Goal: Task Accomplishment & Management: Use online tool/utility

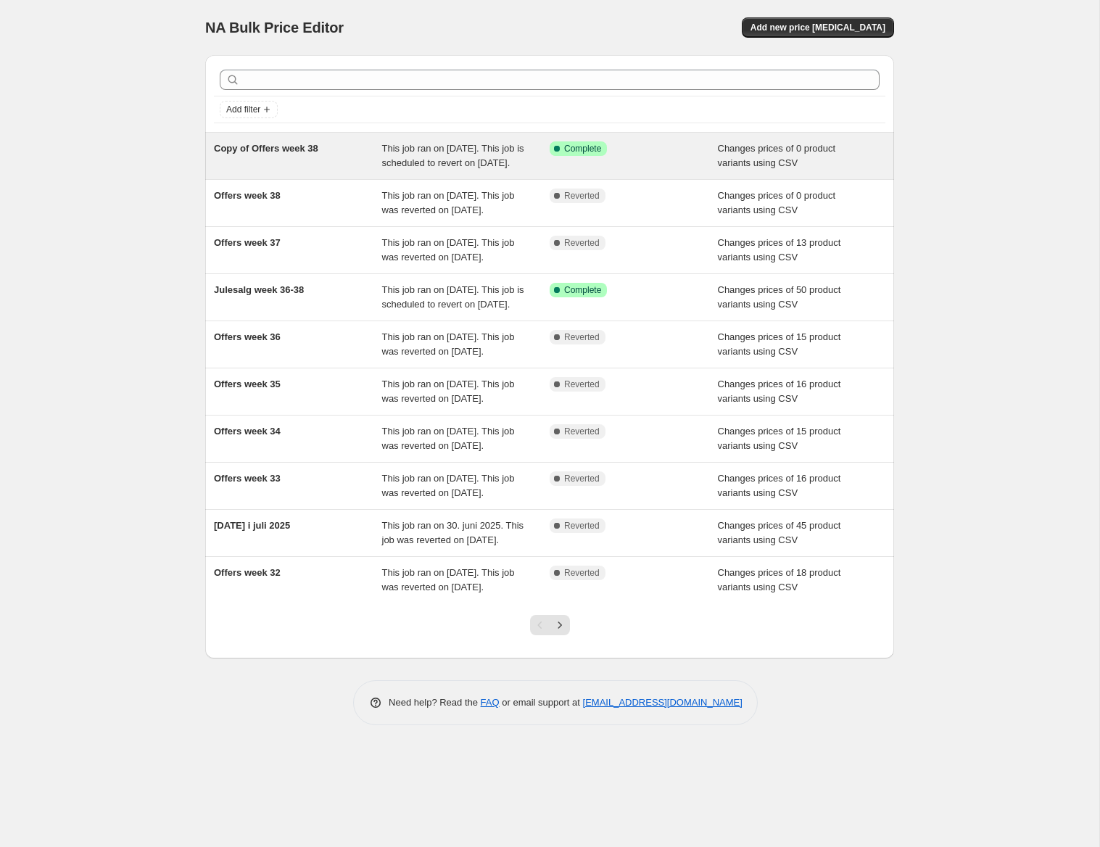
click at [460, 160] on span "This job ran on [DATE]. This job is scheduled to revert on [DATE]." at bounding box center [453, 155] width 142 height 25
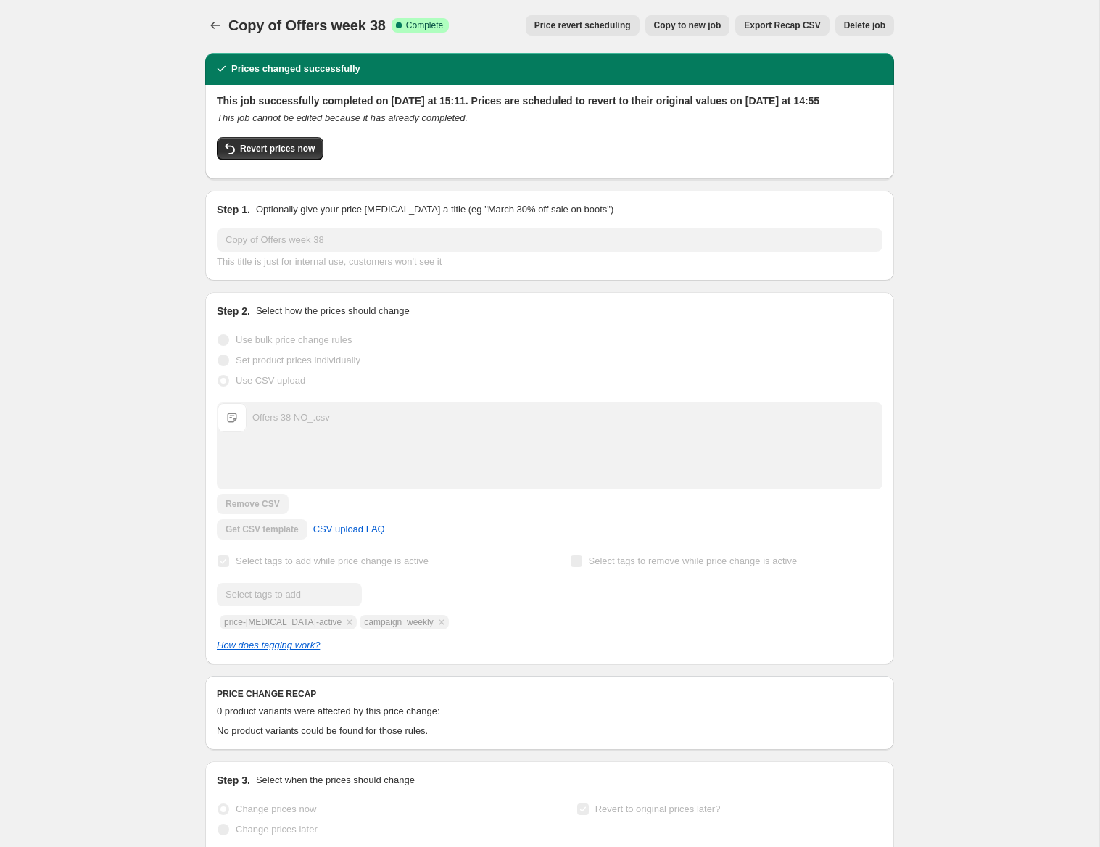
scroll to position [4, 0]
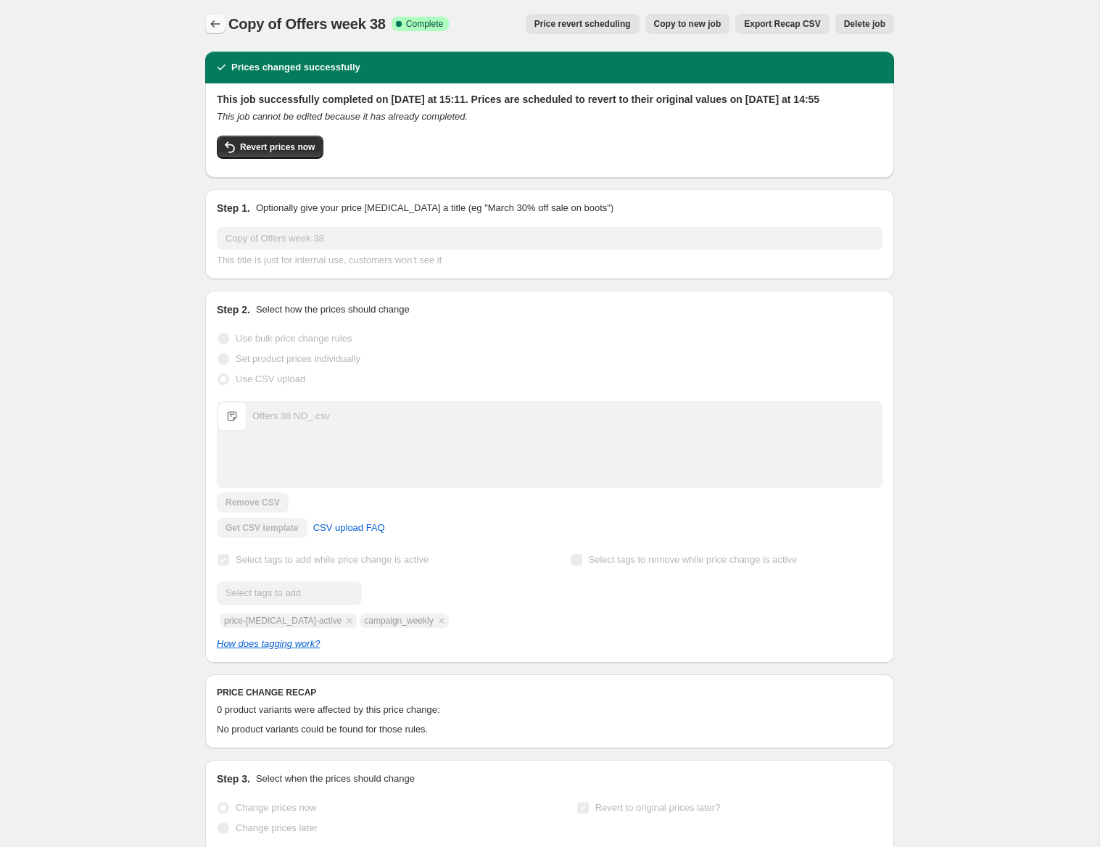
click at [213, 25] on icon "Price change jobs" at bounding box center [215, 24] width 15 height 15
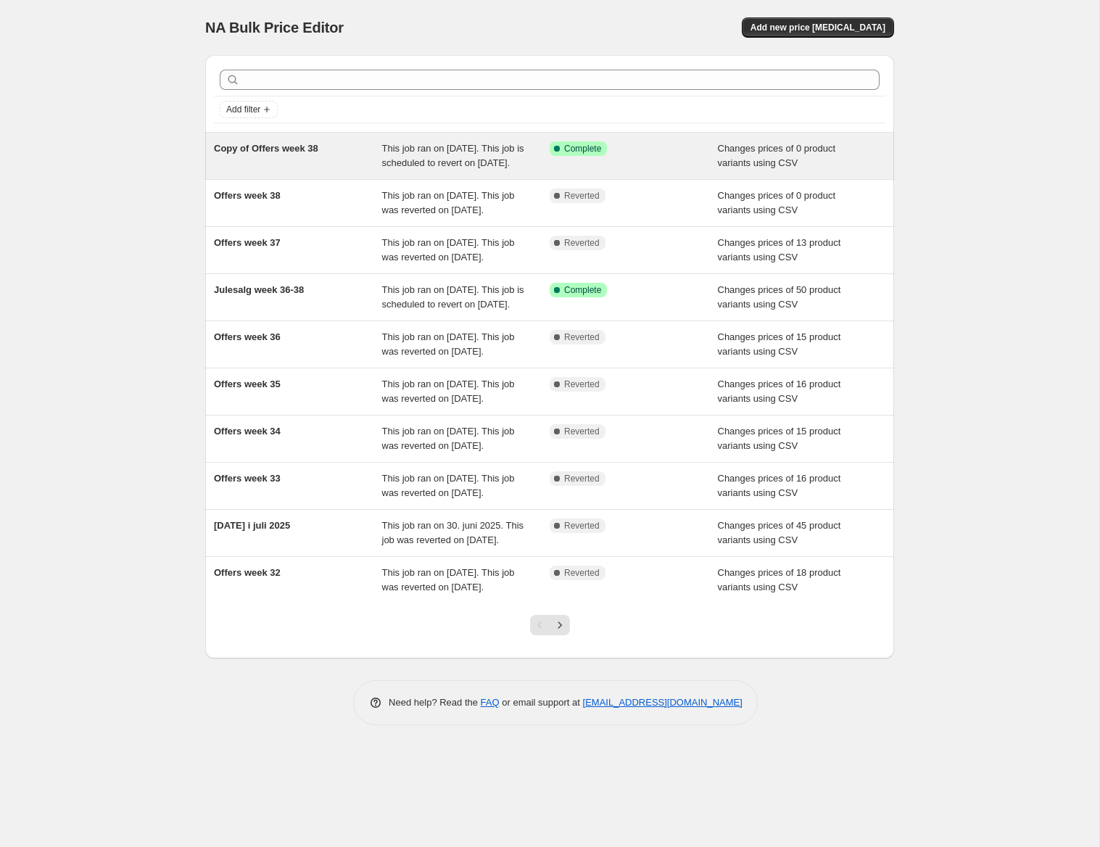
click at [452, 165] on span "This job ran on [DATE]. This job is scheduled to revert on [DATE]." at bounding box center [453, 155] width 142 height 25
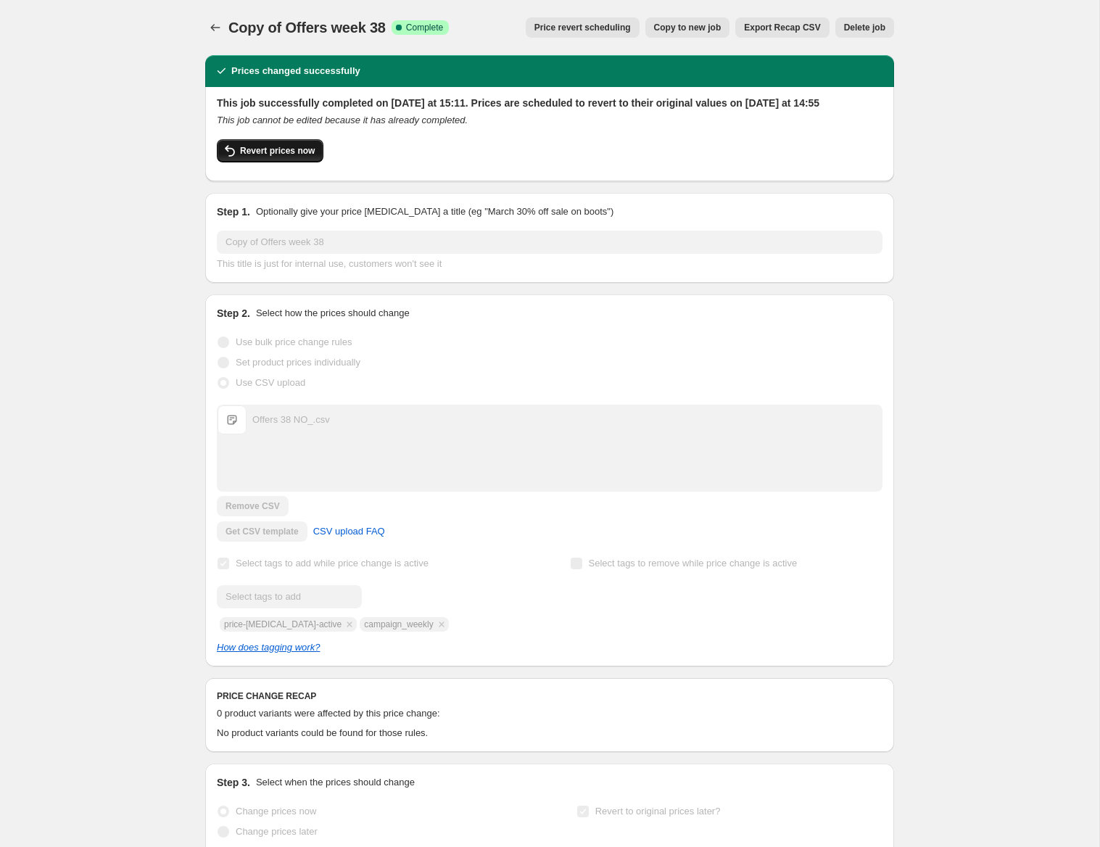
click at [276, 157] on span "Revert prices now" at bounding box center [277, 151] width 75 height 12
checkbox input "false"
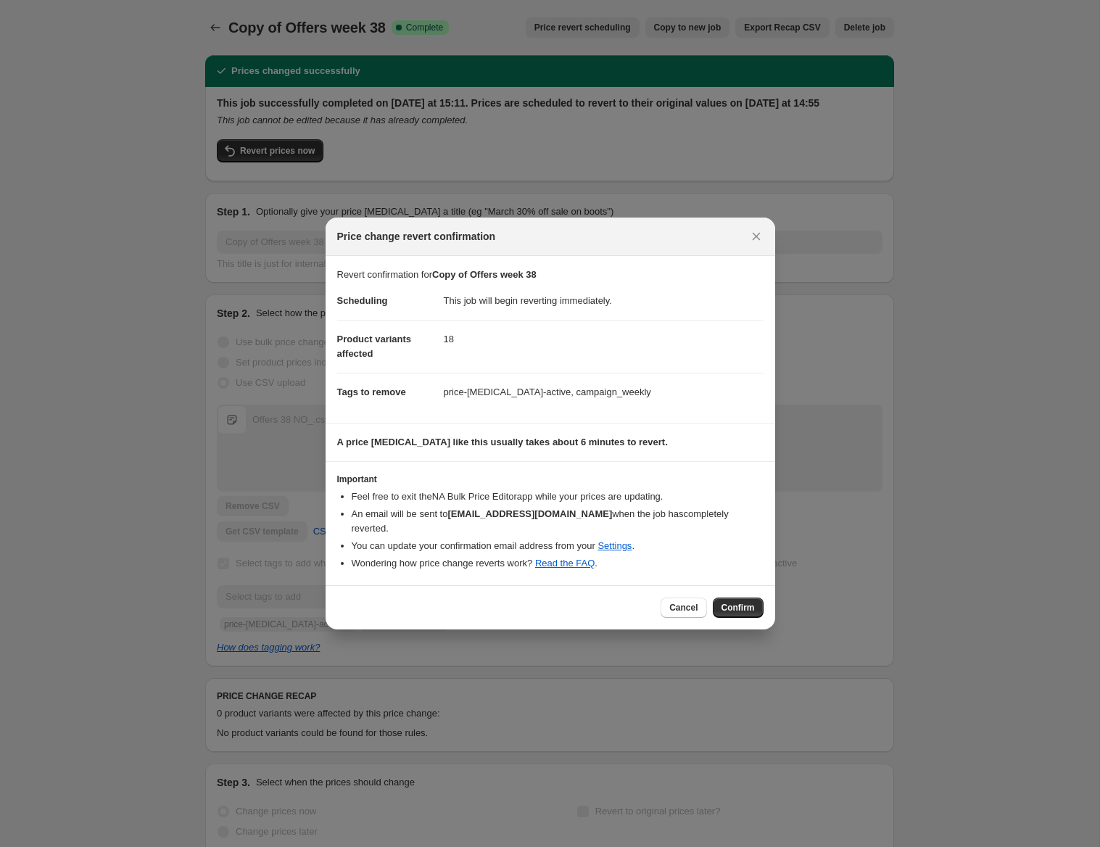
click at [750, 604] on span "Confirm" at bounding box center [738, 608] width 33 height 12
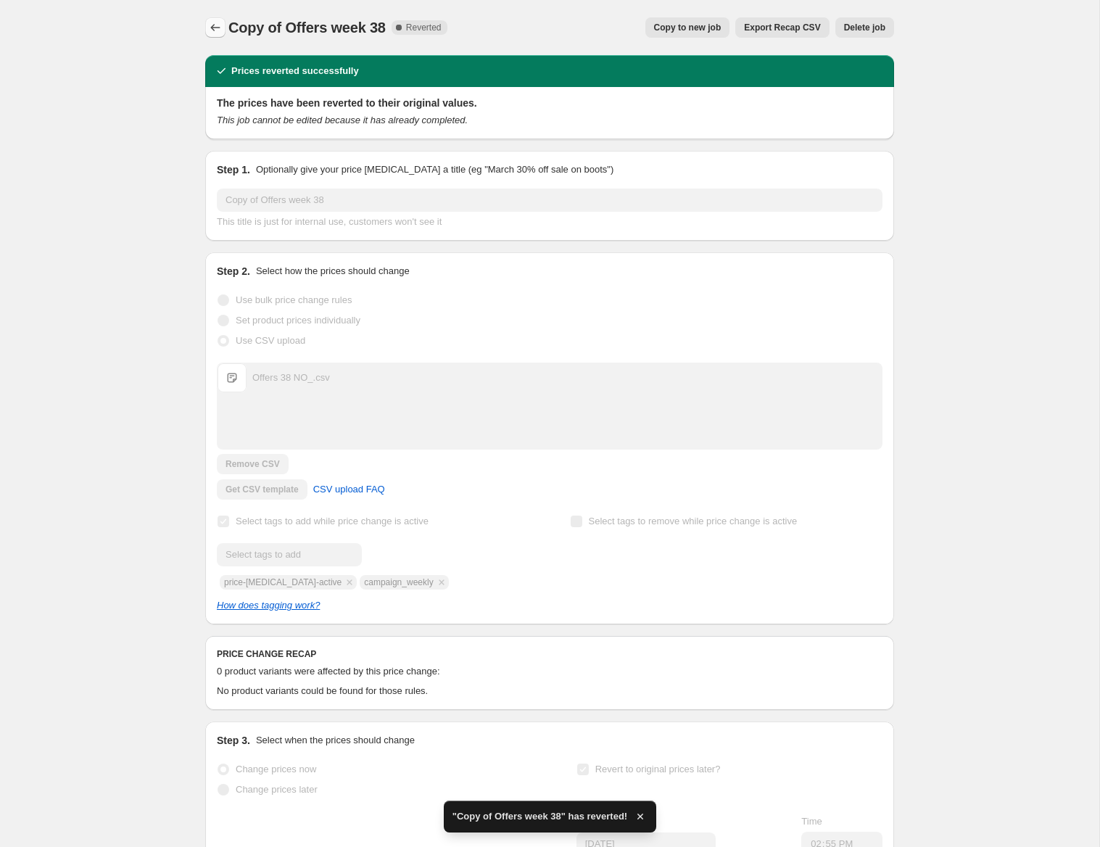
click at [218, 28] on icon "Price change jobs" at bounding box center [215, 27] width 15 height 15
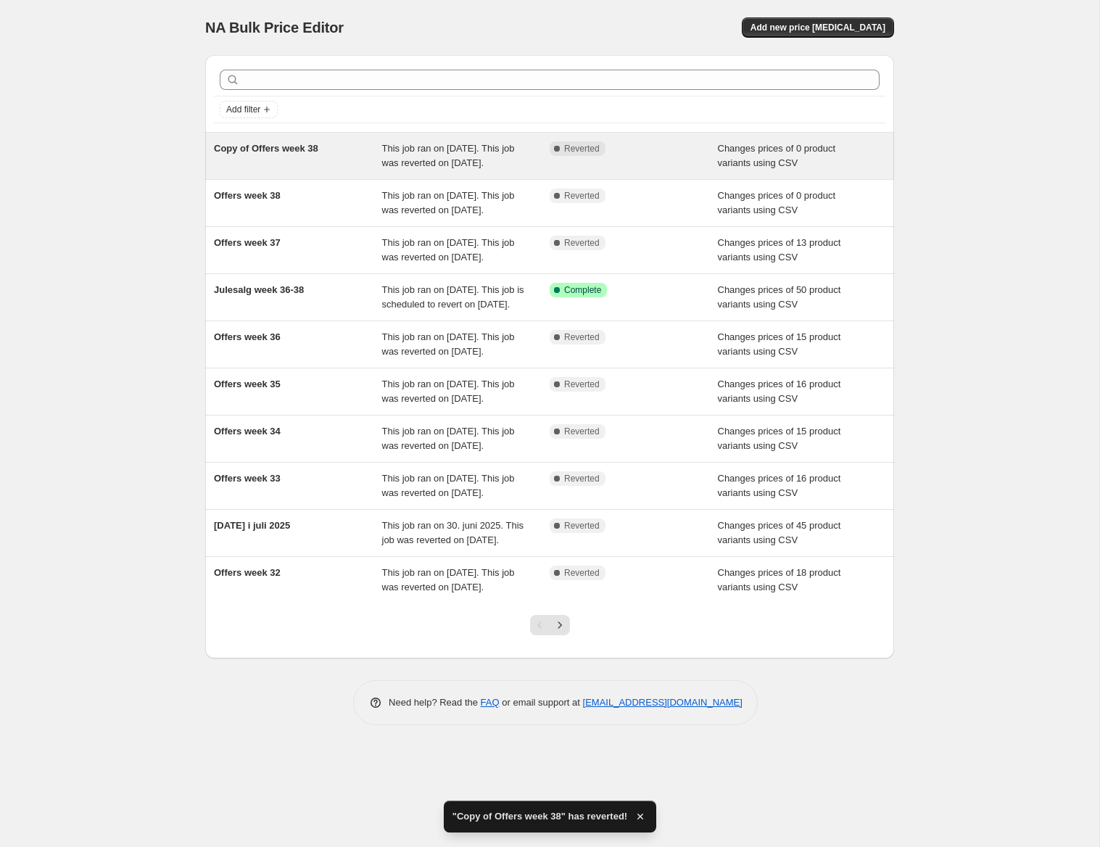
click at [876, 159] on div "Changes prices of 0 product variants using CSV" at bounding box center [802, 155] width 168 height 29
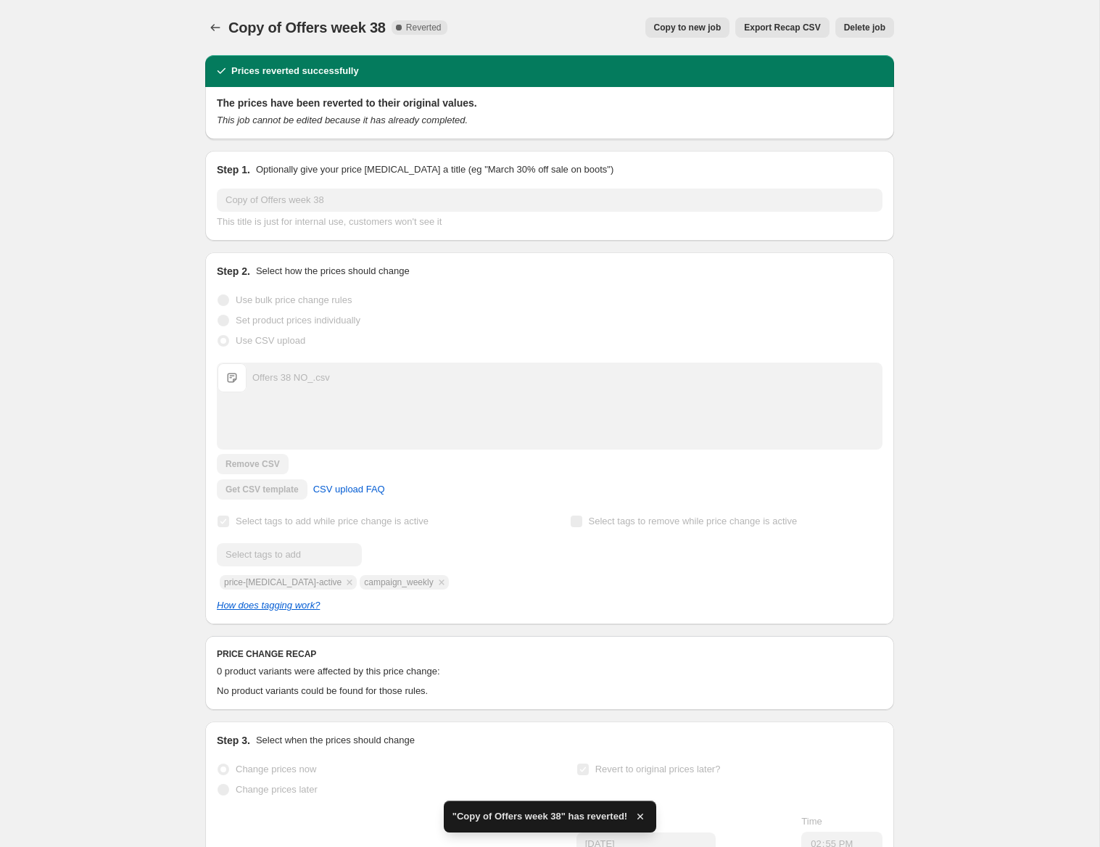
click at [861, 25] on span "Delete job" at bounding box center [864, 28] width 41 height 12
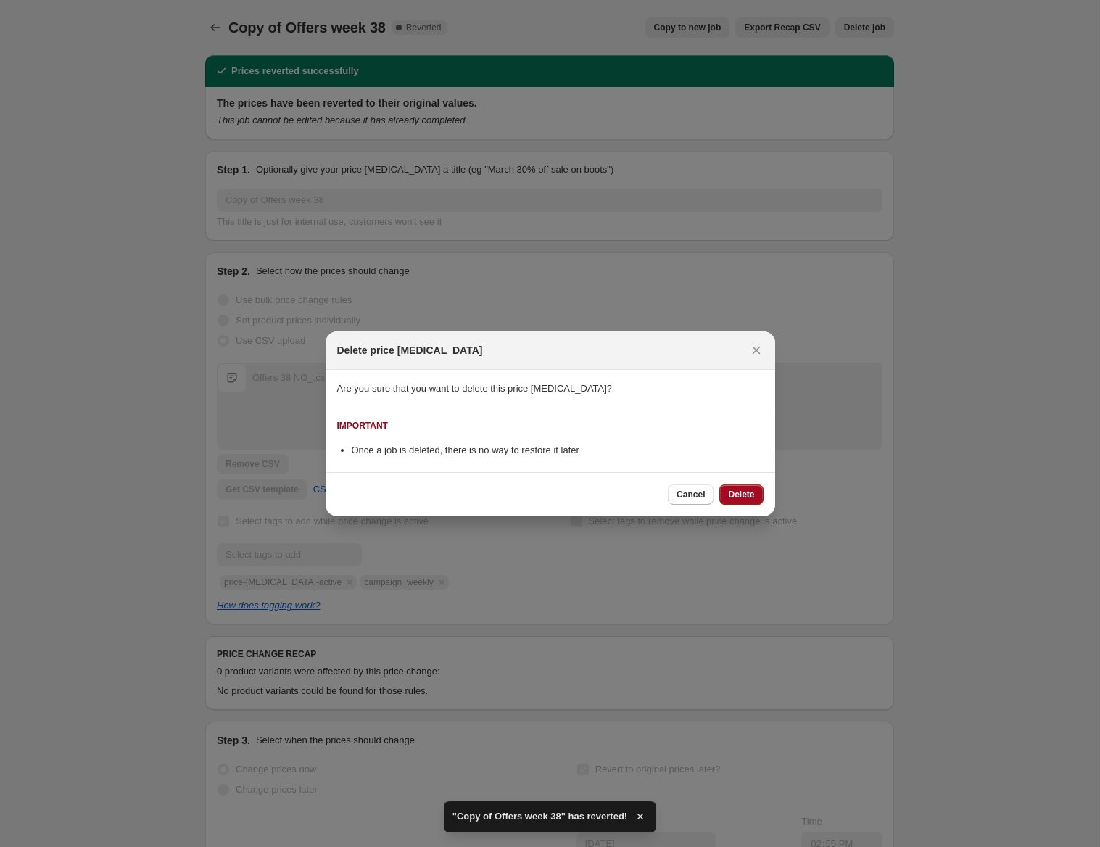
click at [740, 498] on span "Delete" at bounding box center [741, 495] width 26 height 12
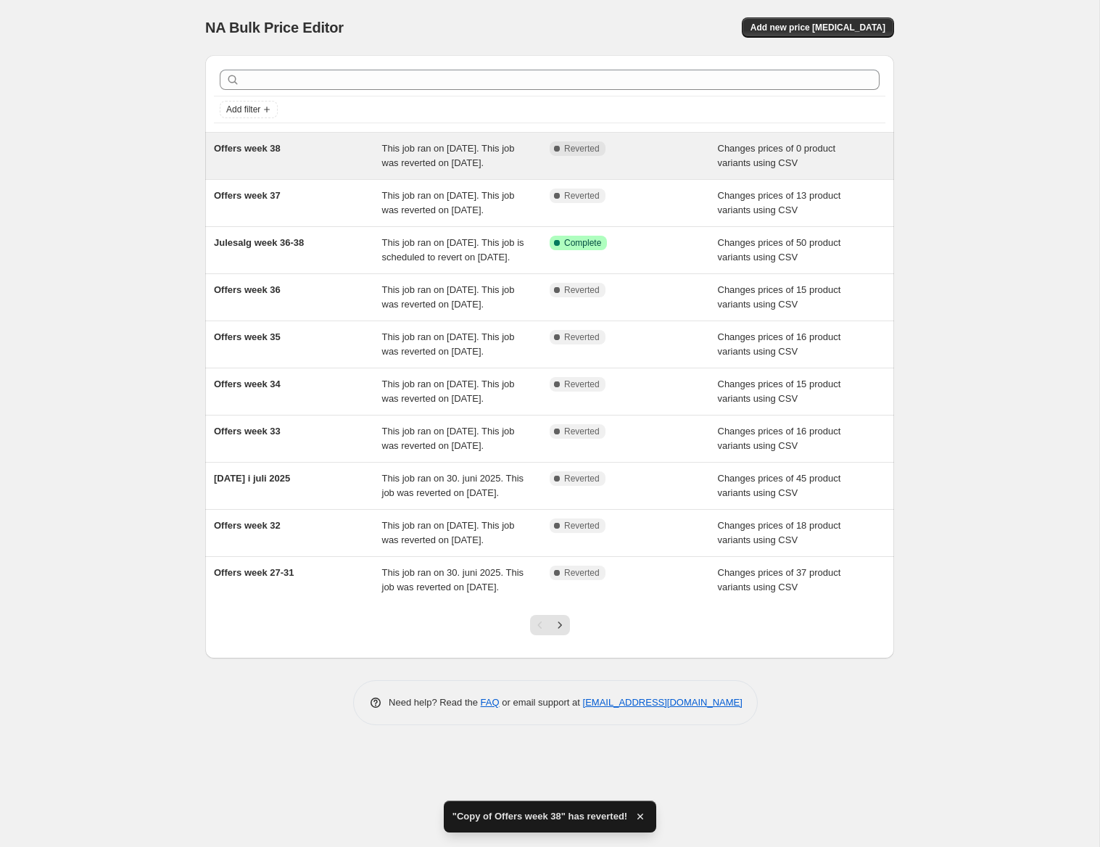
click at [875, 170] on div "Changes prices of 0 product variants using CSV" at bounding box center [802, 155] width 168 height 29
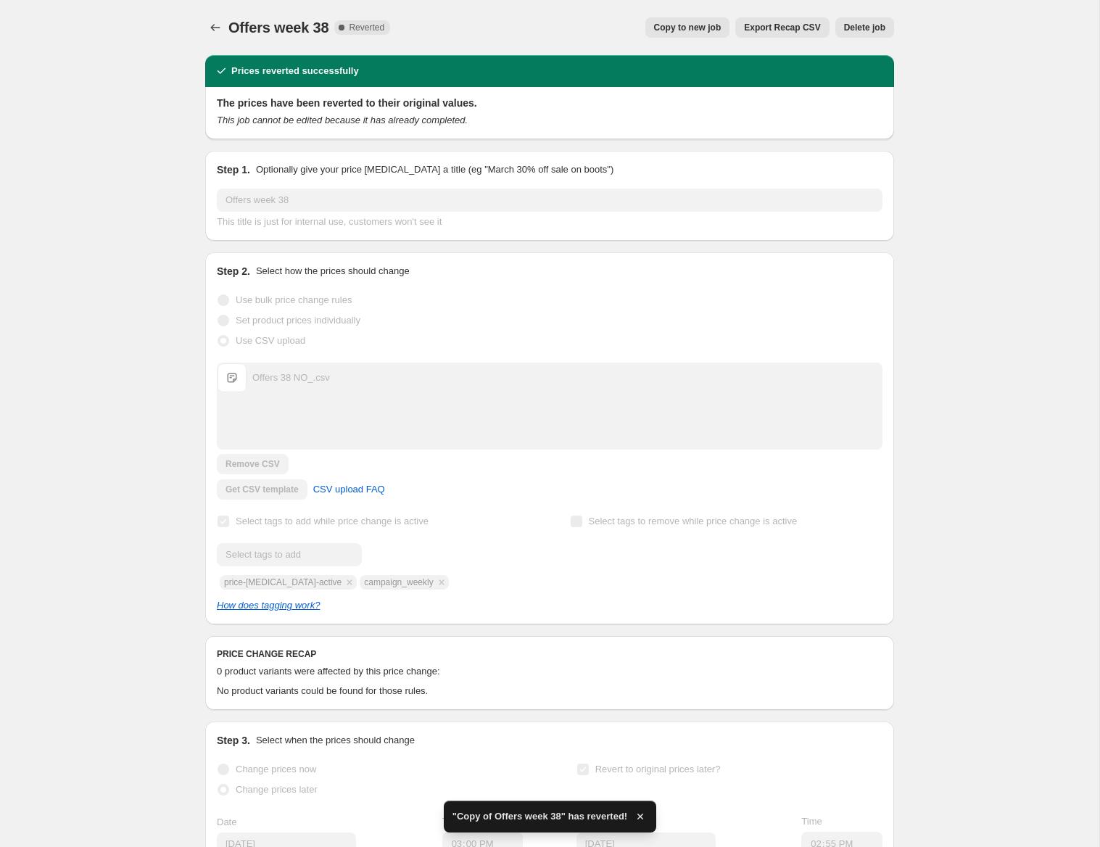
click at [873, 25] on span "Delete job" at bounding box center [864, 28] width 41 height 12
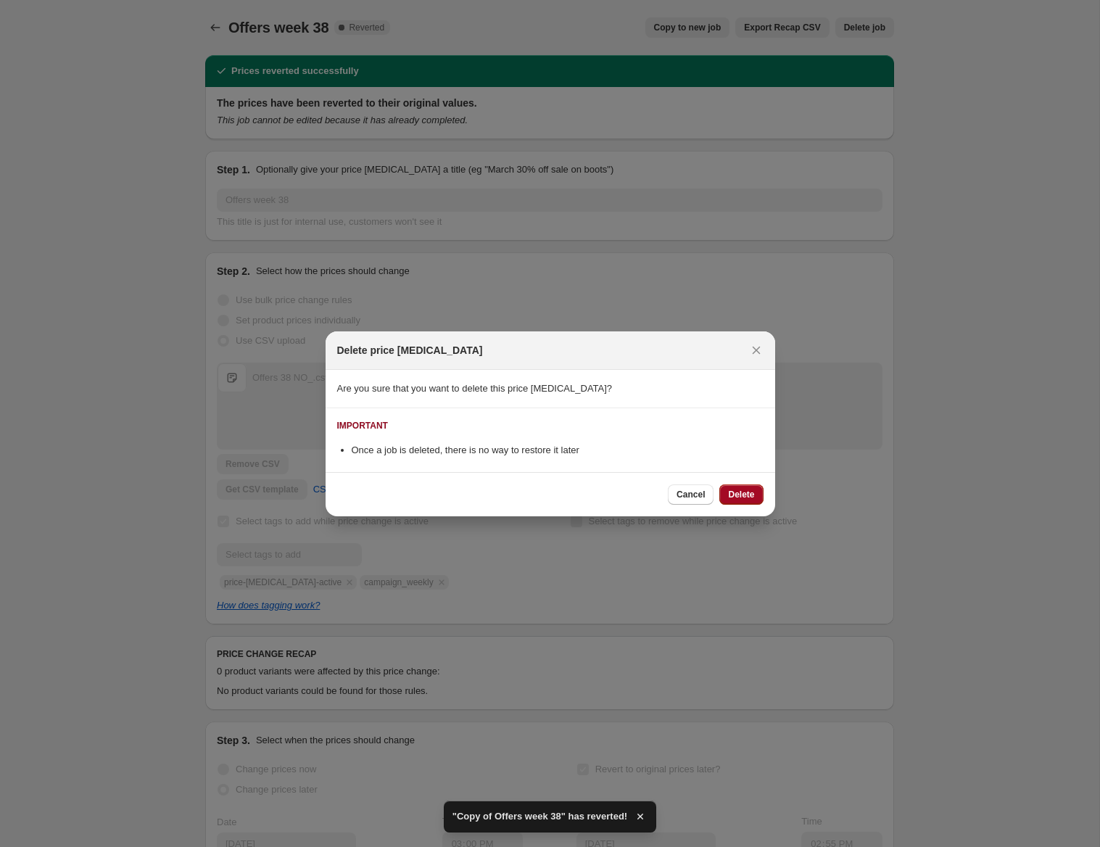
click at [757, 498] on button "Delete" at bounding box center [742, 495] width 44 height 20
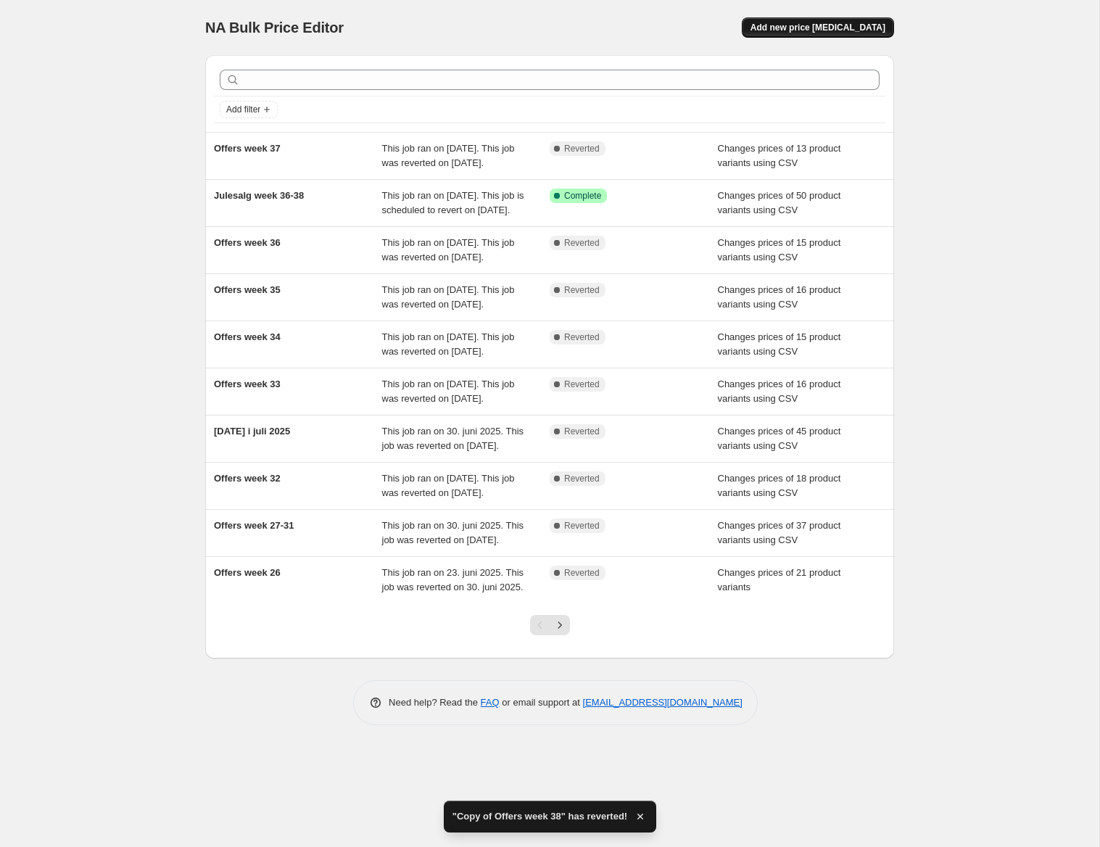
click at [831, 28] on span "Add new price [MEDICAL_DATA]" at bounding box center [818, 28] width 135 height 12
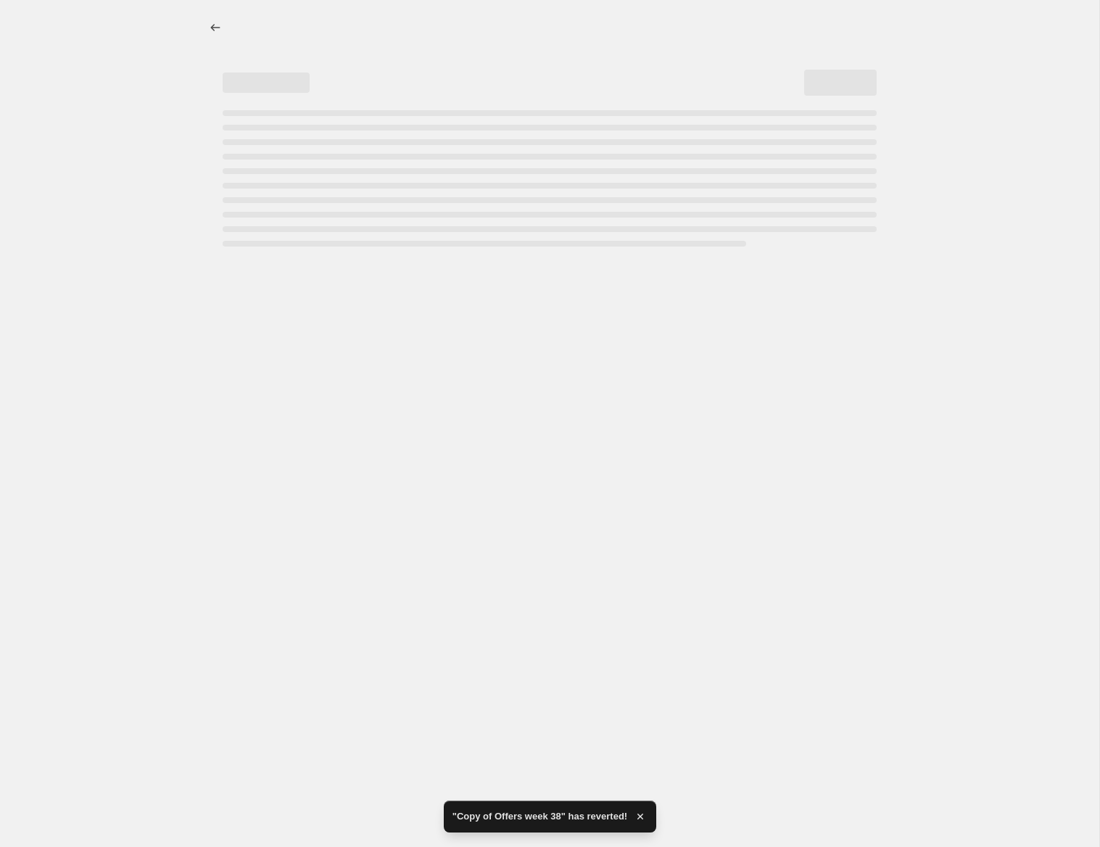
select select "percentage"
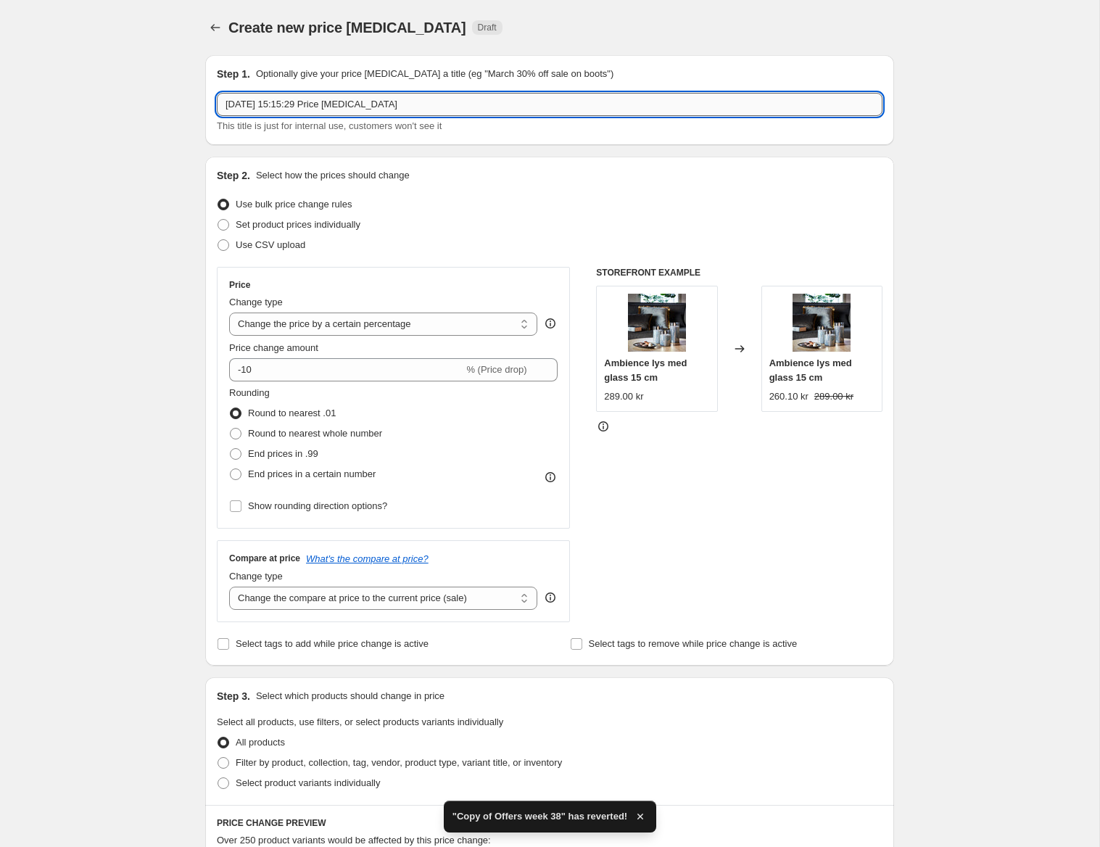
click at [491, 109] on input "[DATE] 15:15:29 Price [MEDICAL_DATA]" at bounding box center [550, 104] width 666 height 23
drag, startPoint x: 487, startPoint y: 109, endPoint x: -33, endPoint y: 65, distance: 522.7
click at [217, 93] on input "[DATE] 15:15:29 Price [MEDICAL_DATA]" at bounding box center [550, 104] width 666 height 23
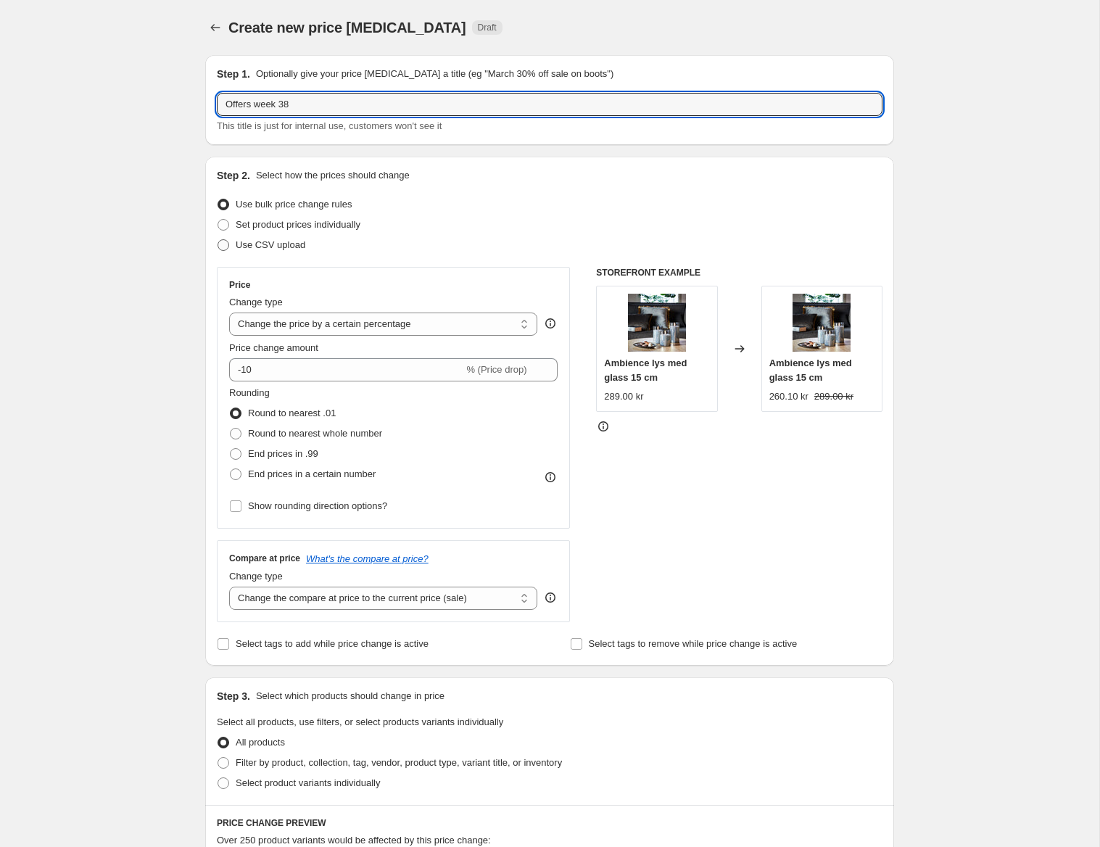
type input "Offers week 38"
click at [223, 244] on span at bounding box center [224, 245] width 12 height 12
click at [218, 240] on input "Use CSV upload" at bounding box center [218, 239] width 1 height 1
radio input "true"
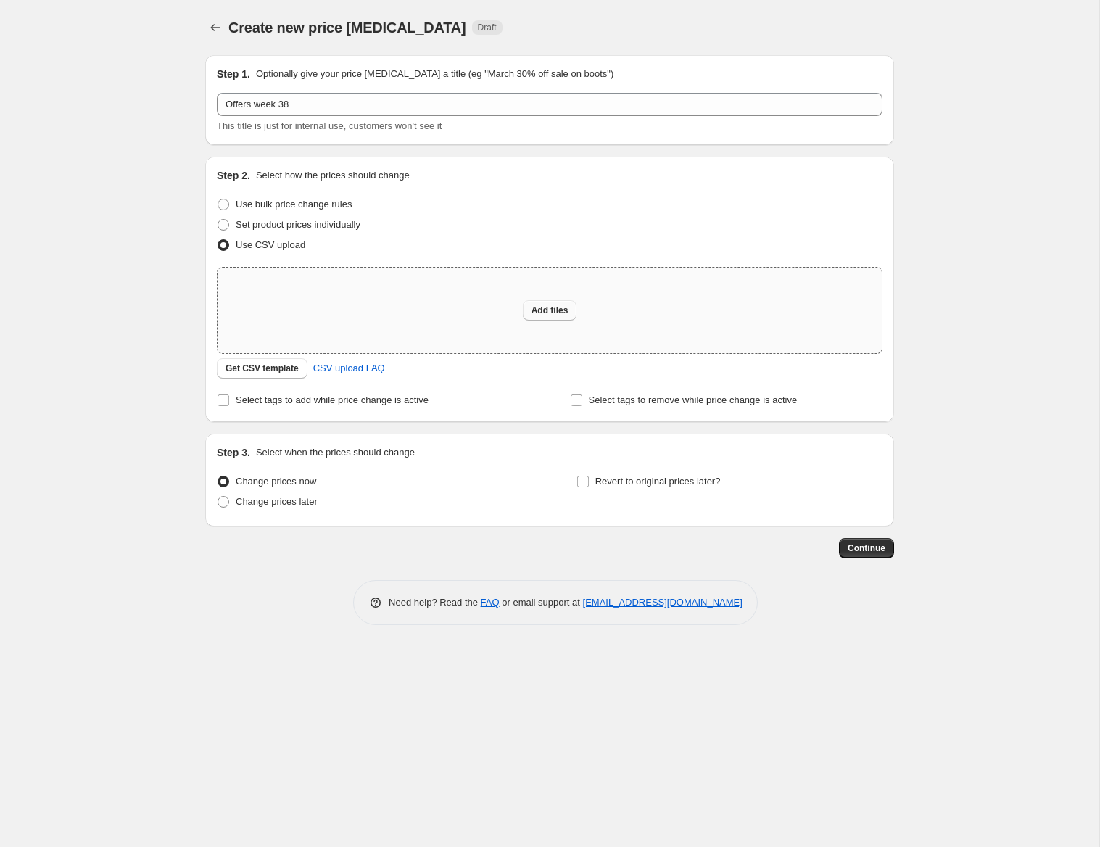
click at [551, 311] on span "Add files" at bounding box center [550, 311] width 37 height 12
click at [334, 294] on div "Add files" at bounding box center [550, 311] width 664 height 86
click at [545, 311] on span "Add files" at bounding box center [550, 311] width 37 height 12
type input "C:\fakepath\Offers 38 NO 2.csv"
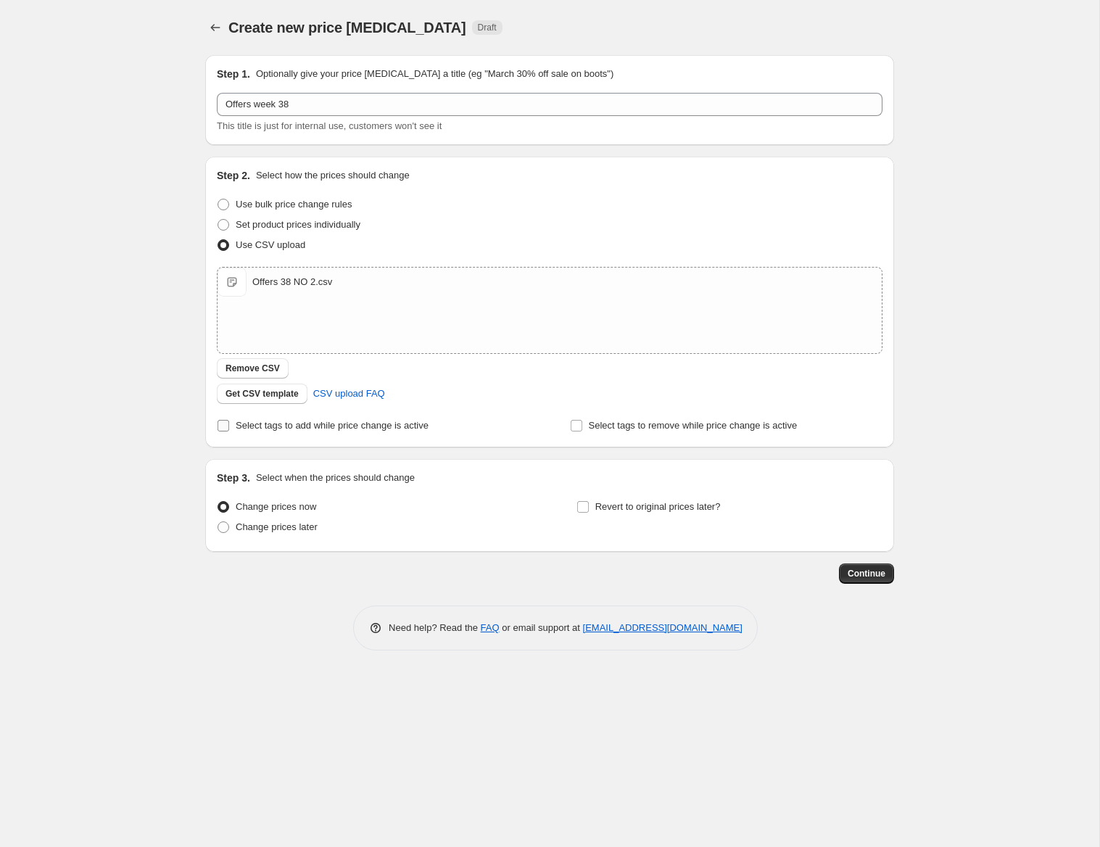
click at [223, 427] on input "Select tags to add while price change is active" at bounding box center [224, 426] width 12 height 12
checkbox input "true"
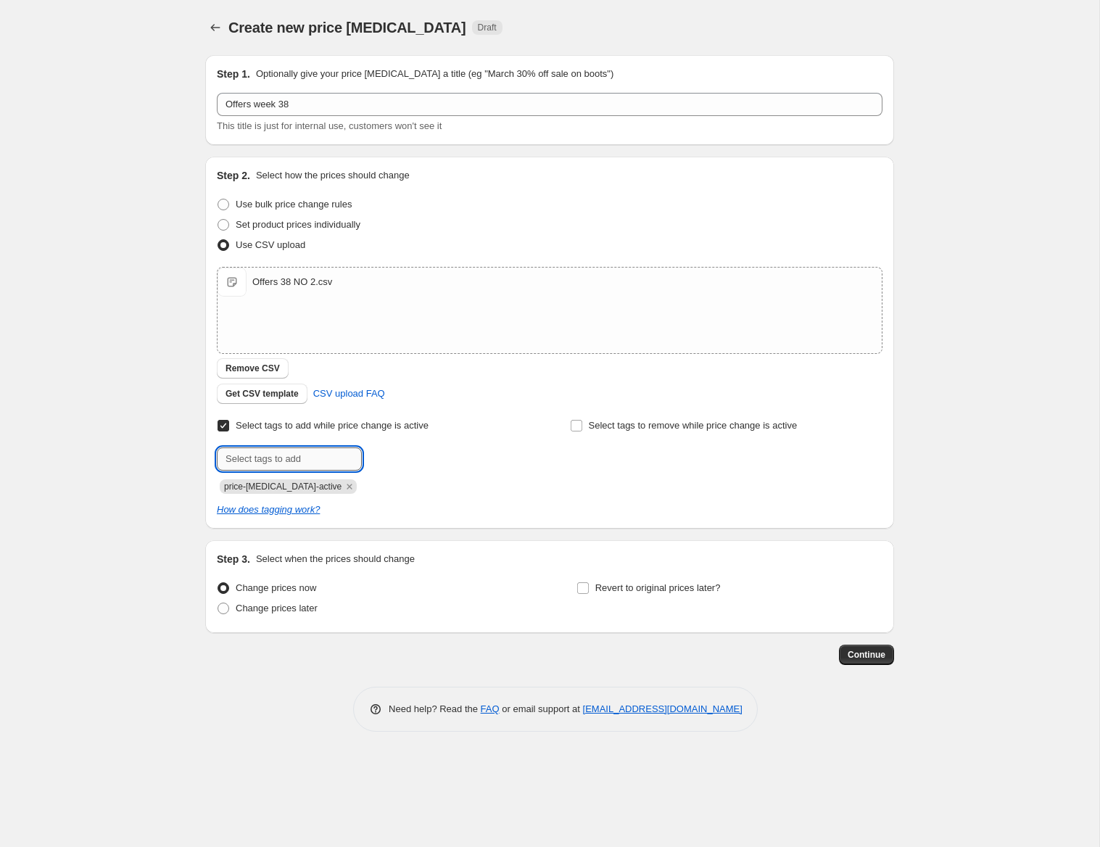
click at [316, 461] on input "text" at bounding box center [289, 459] width 145 height 23
type input "c"
paste input "179 179 179 179 399 399 649 299 399 299 299 249 299 175 199 199 149 149"
type input "179 179 179 179 399 399 649 299 399 299 299 249 299 175 199 199 149 149"
click at [317, 458] on input "text" at bounding box center [289, 459] width 145 height 23
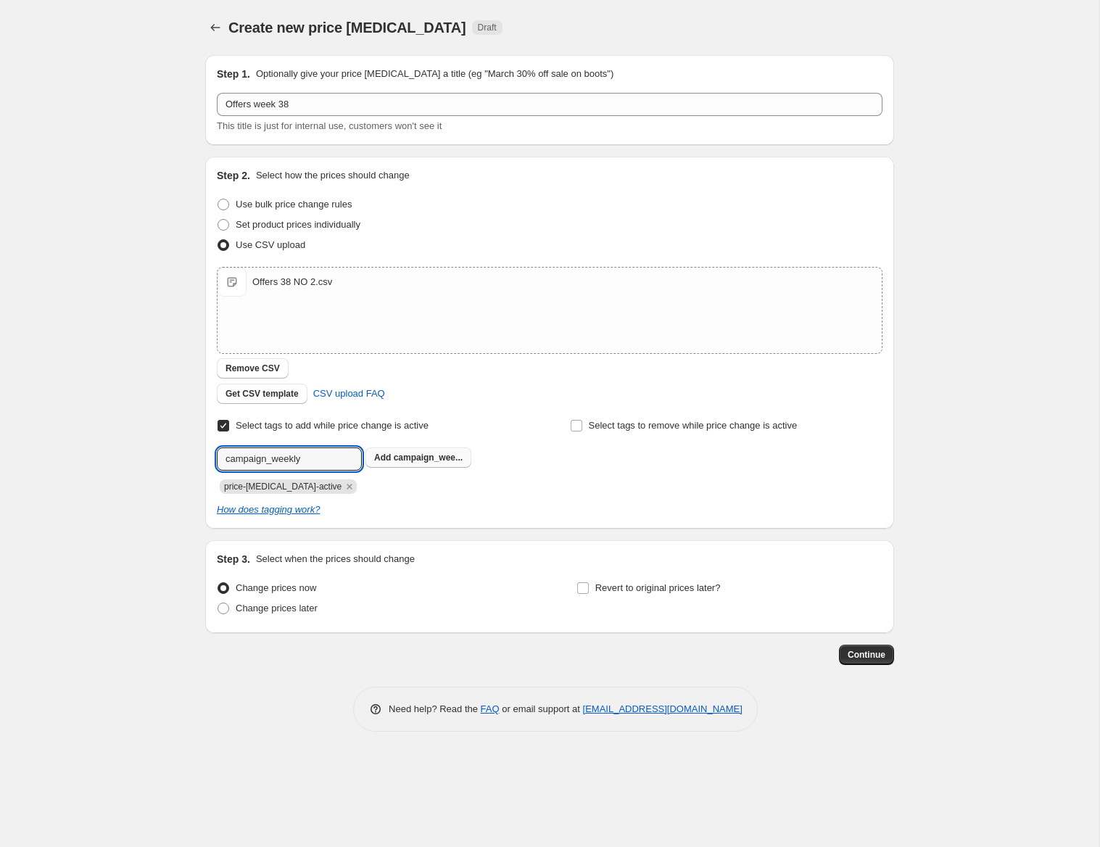
type input "campaign_weekly"
click at [440, 461] on span "campaign_wee..." at bounding box center [428, 458] width 69 height 10
click at [582, 591] on input "Revert to original prices later?" at bounding box center [583, 588] width 12 height 12
checkbox input "true"
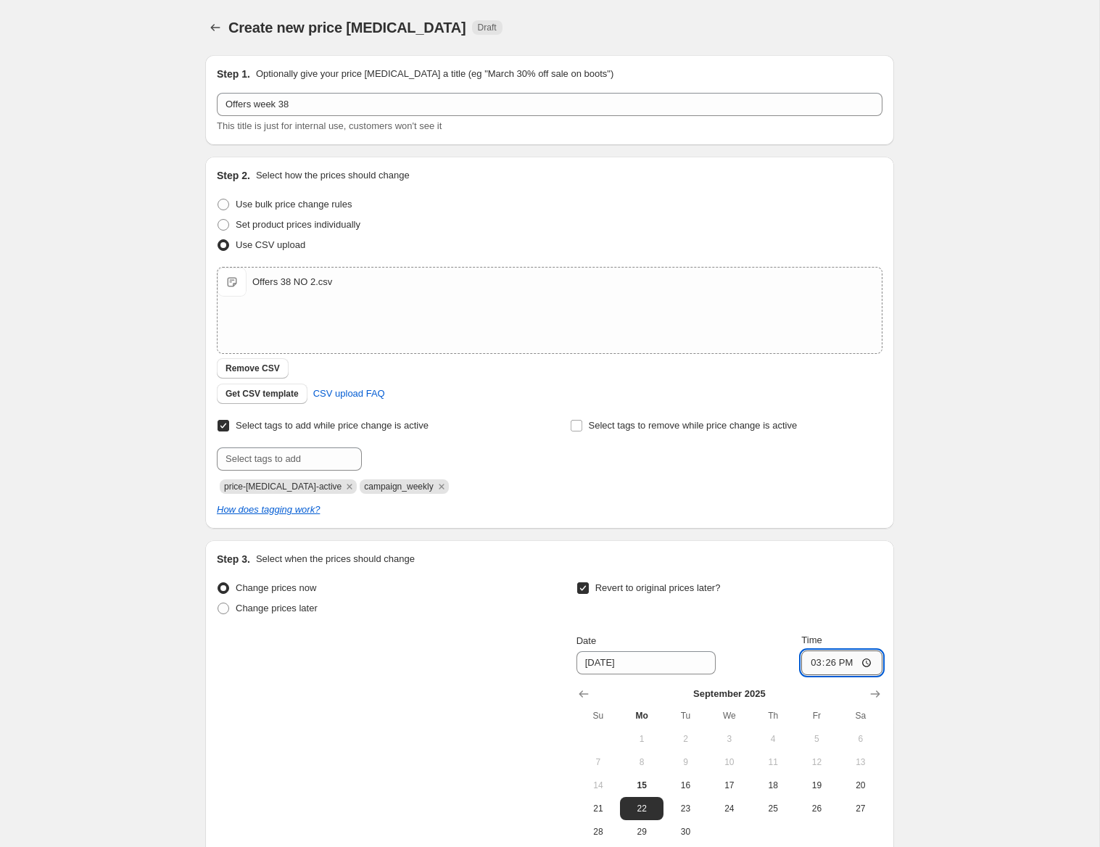
click at [847, 667] on input "15:26" at bounding box center [842, 663] width 81 height 25
type input "14:55"
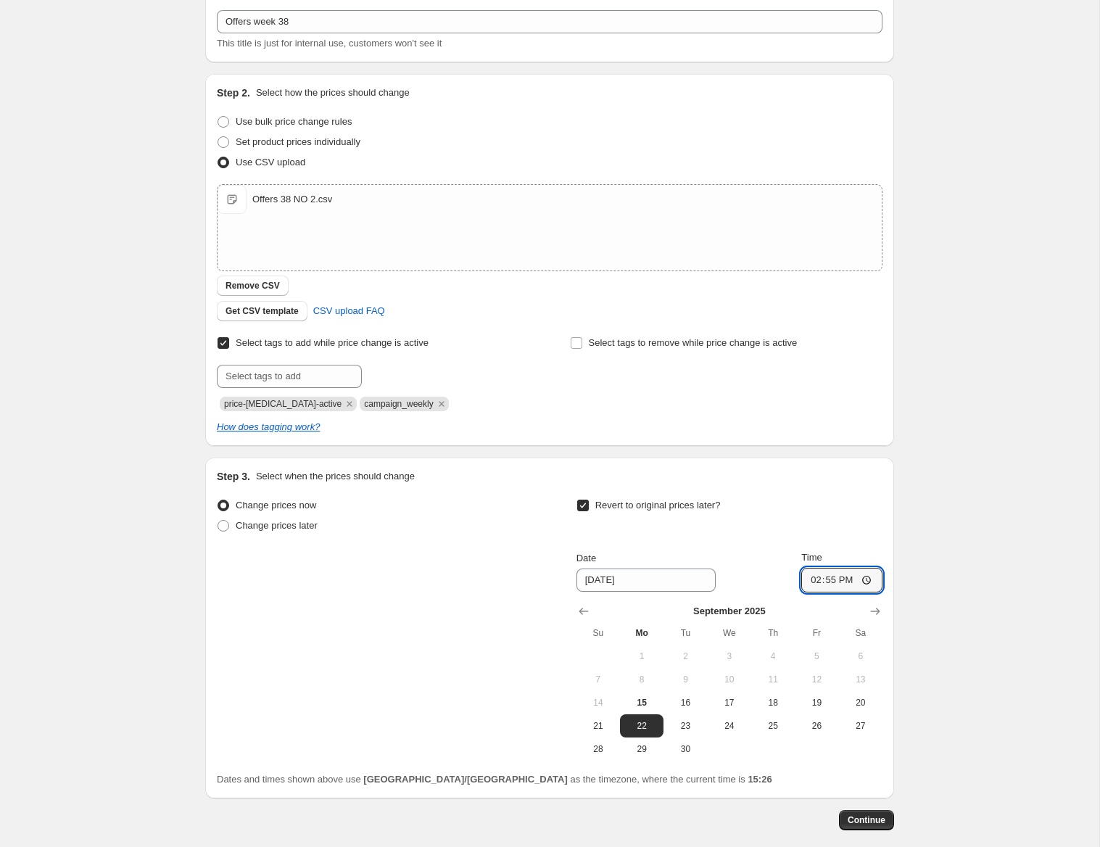
scroll to position [153, 0]
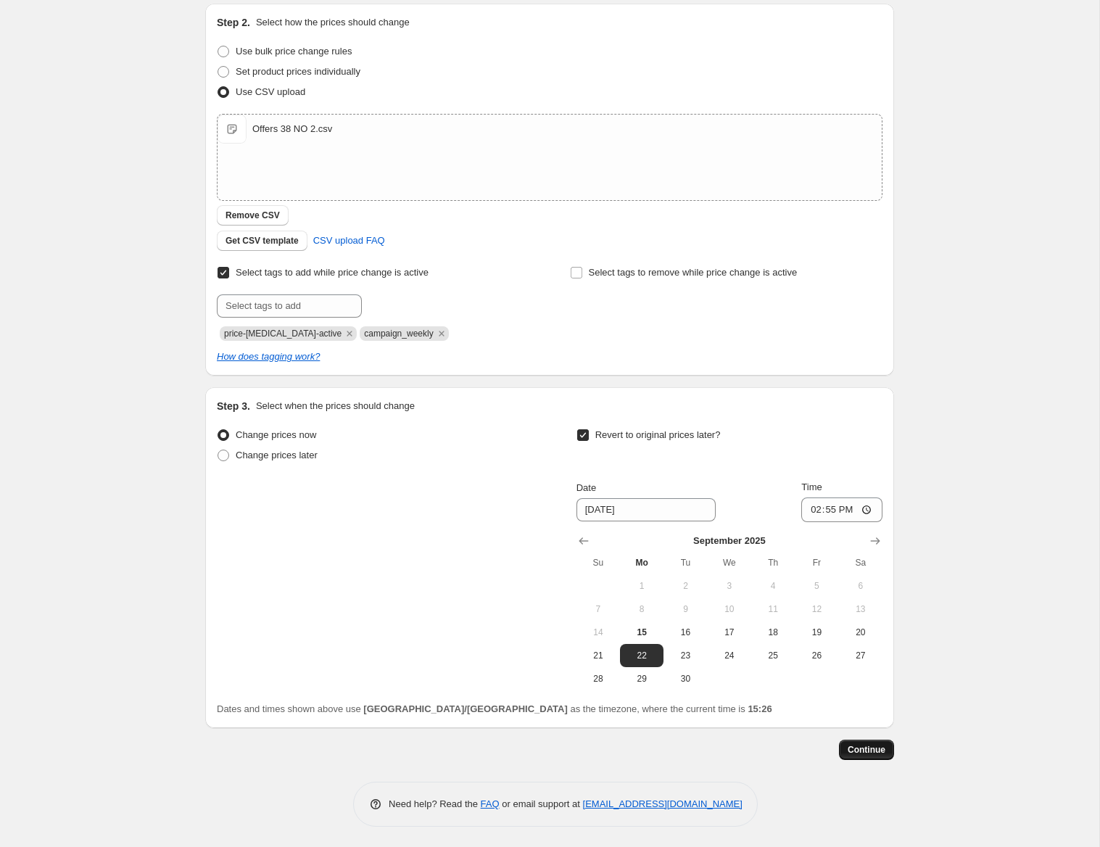
click at [873, 757] on button "Continue" at bounding box center [866, 750] width 55 height 20
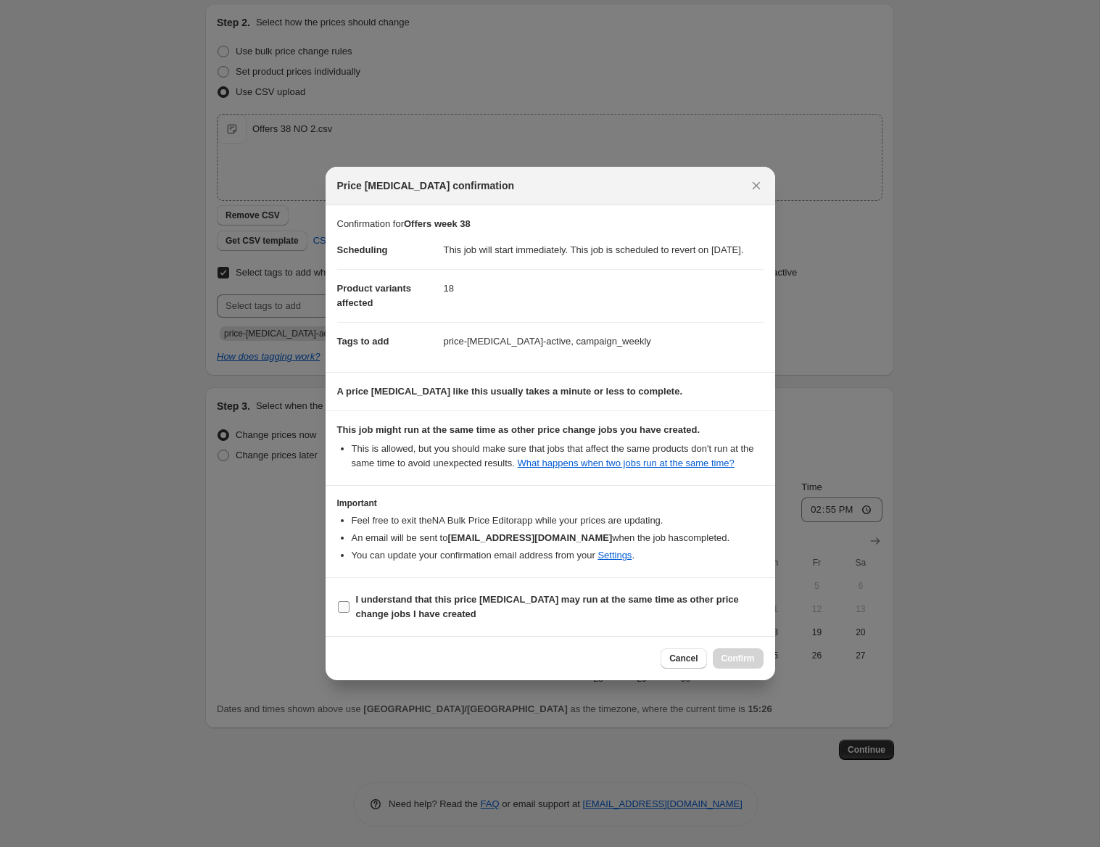
click at [344, 613] on input "I understand that this price [MEDICAL_DATA] may run at the same time as other p…" at bounding box center [344, 607] width 12 height 12
checkbox input "true"
click at [743, 664] on span "Confirm" at bounding box center [738, 659] width 33 height 12
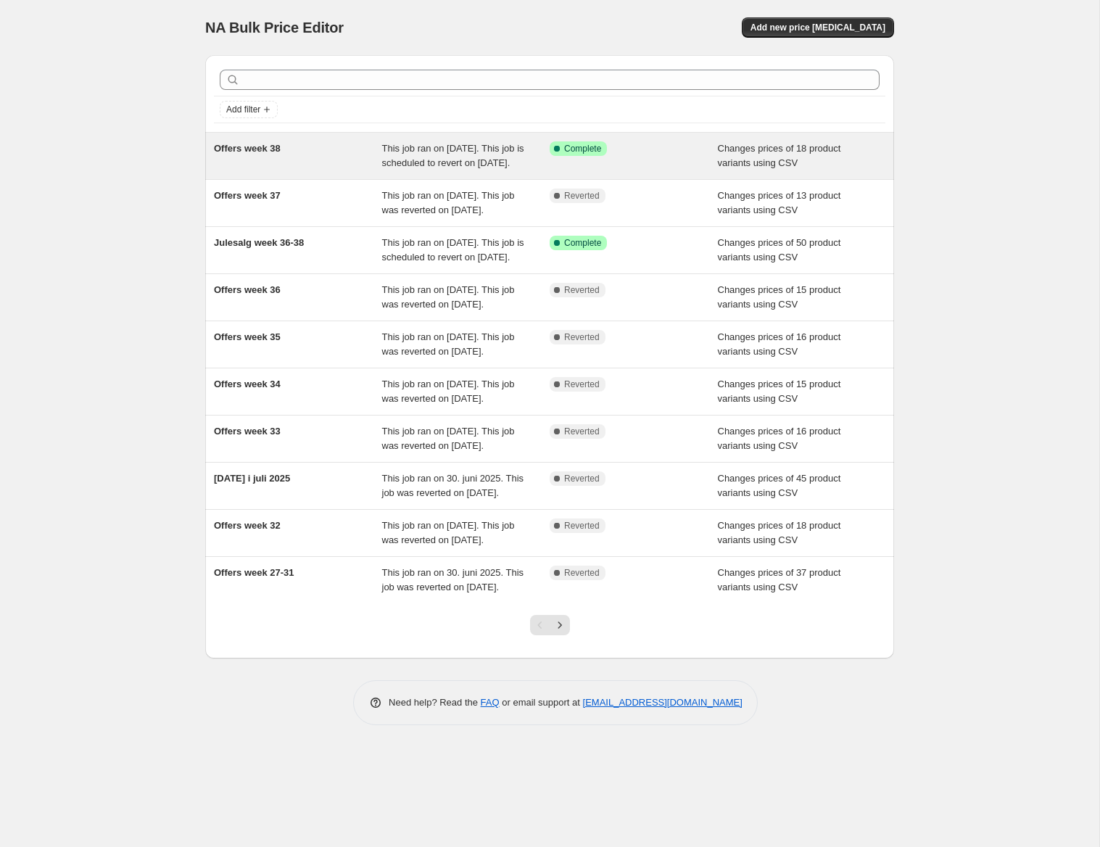
click at [462, 168] on span "This job ran on [DATE]. This job is scheduled to revert on [DATE]." at bounding box center [453, 155] width 142 height 25
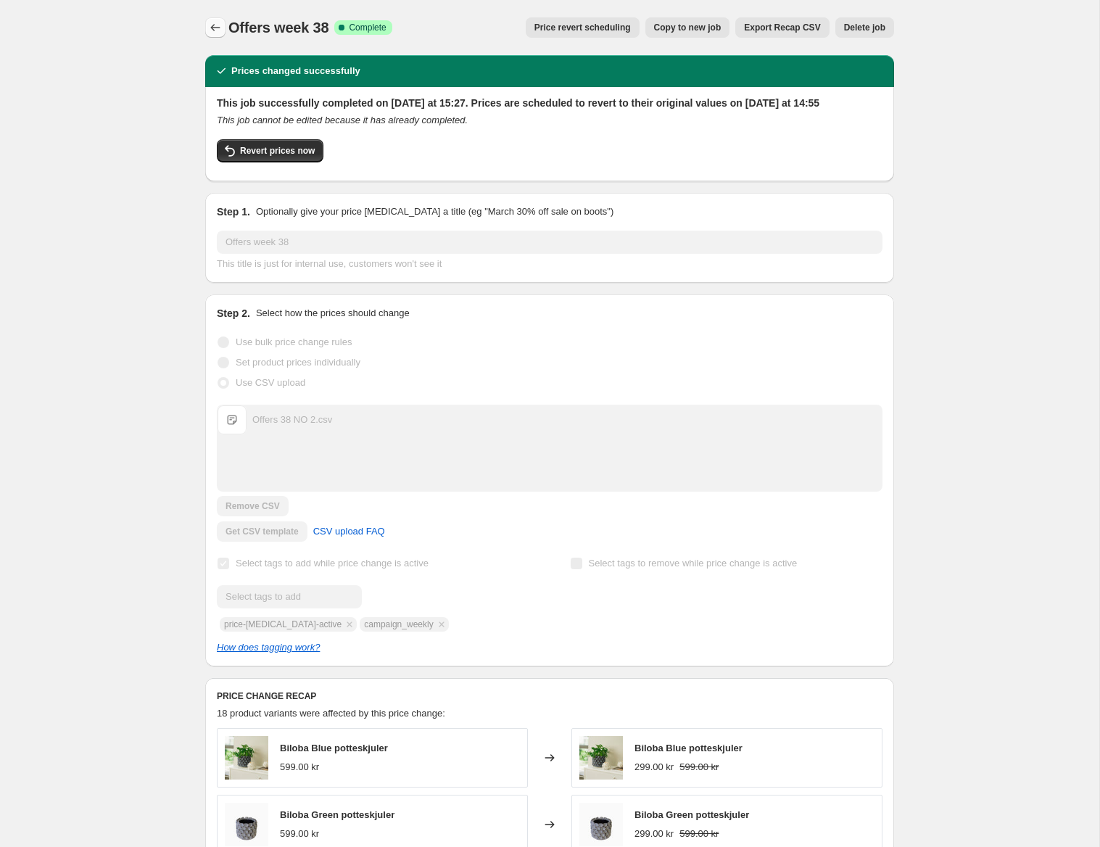
click at [216, 26] on icon "Price change jobs" at bounding box center [215, 27] width 15 height 15
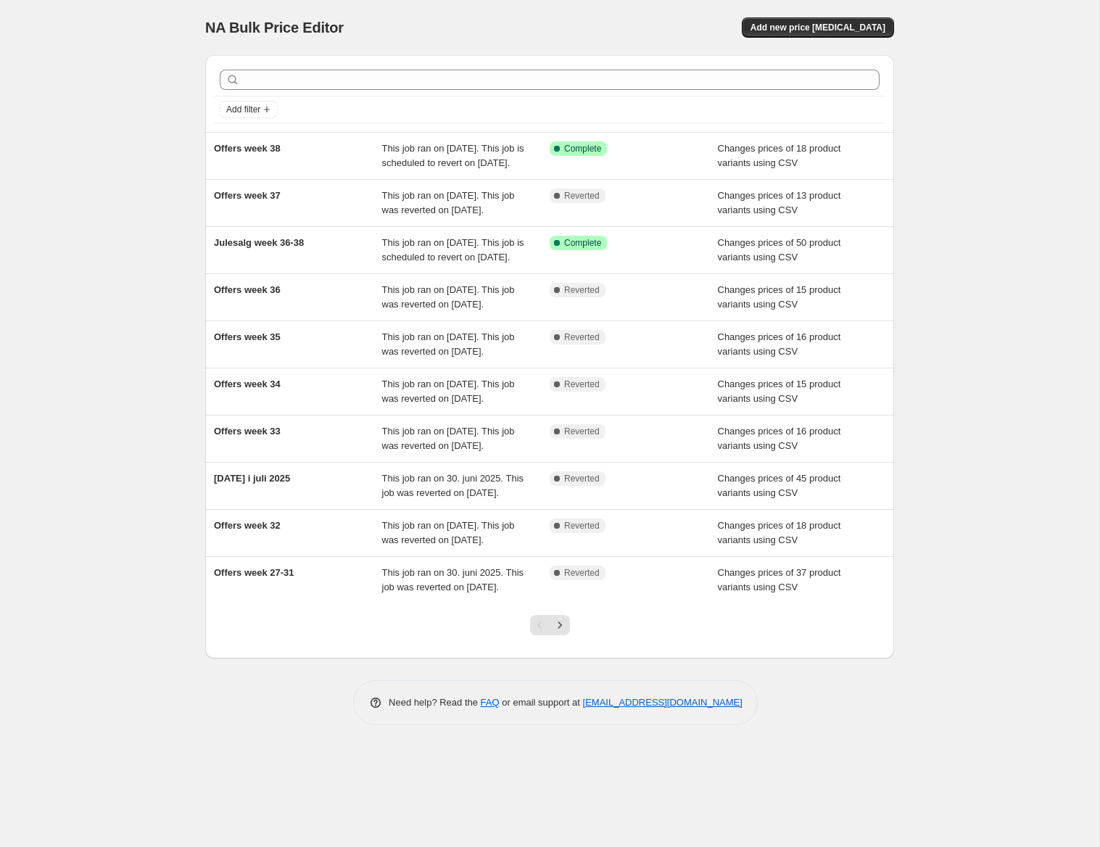
scroll to position [15, 0]
